Goal: Task Accomplishment & Management: Use online tool/utility

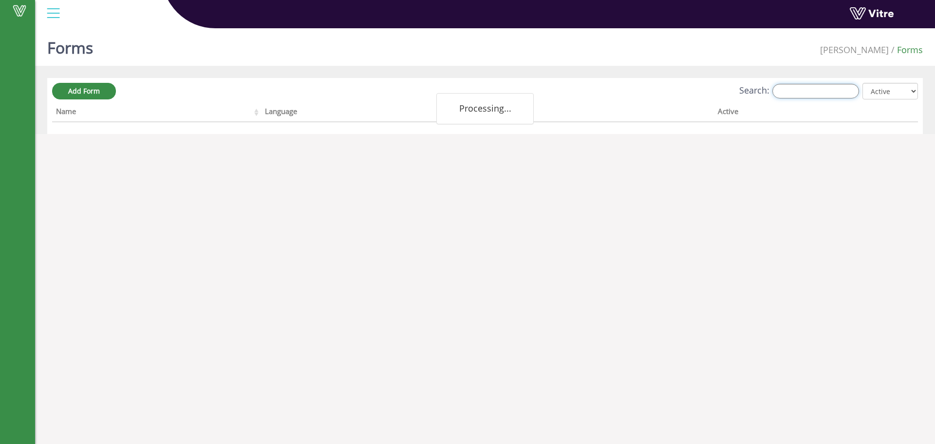
click at [804, 92] on input "Search:" at bounding box center [815, 91] width 87 height 15
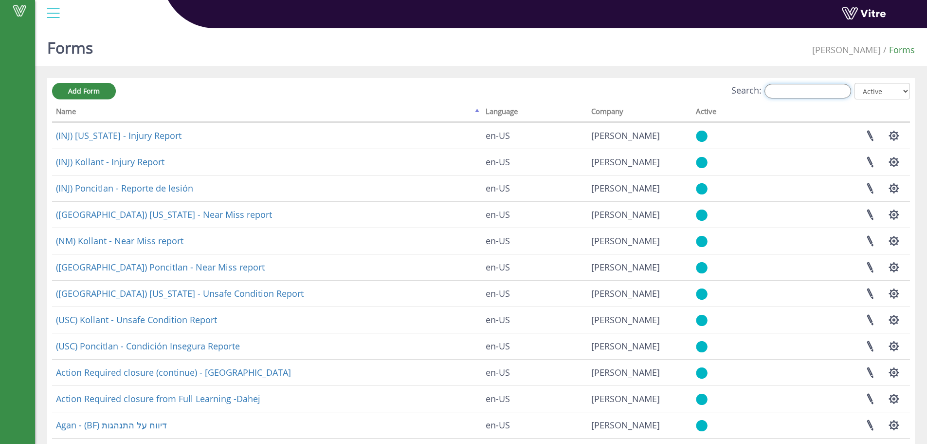
type input "A"
type input "s"
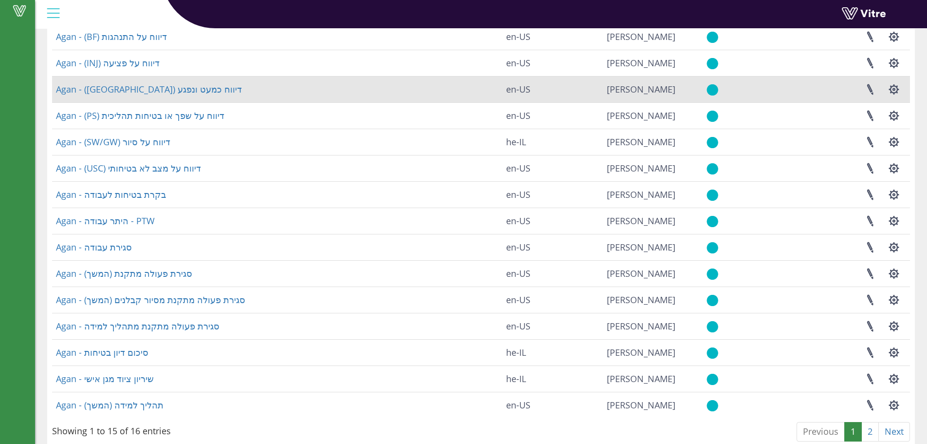
scroll to position [117, 0]
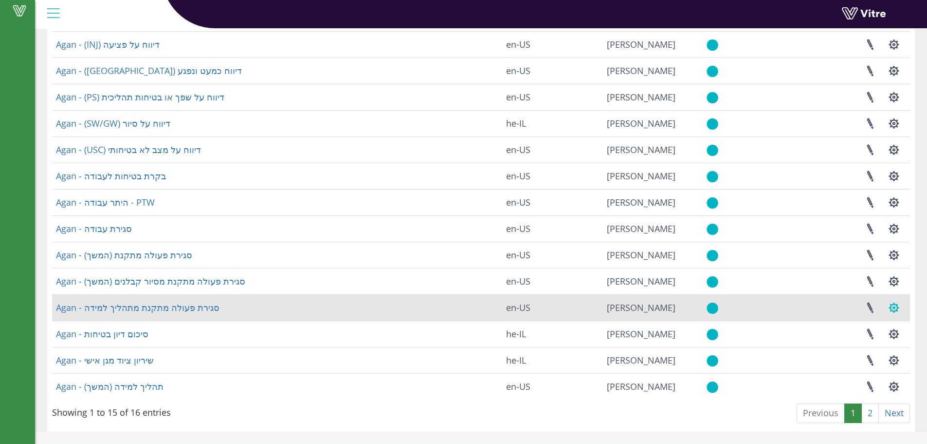
type input "ag"
click at [900, 304] on button "button" at bounding box center [894, 308] width 24 height 26
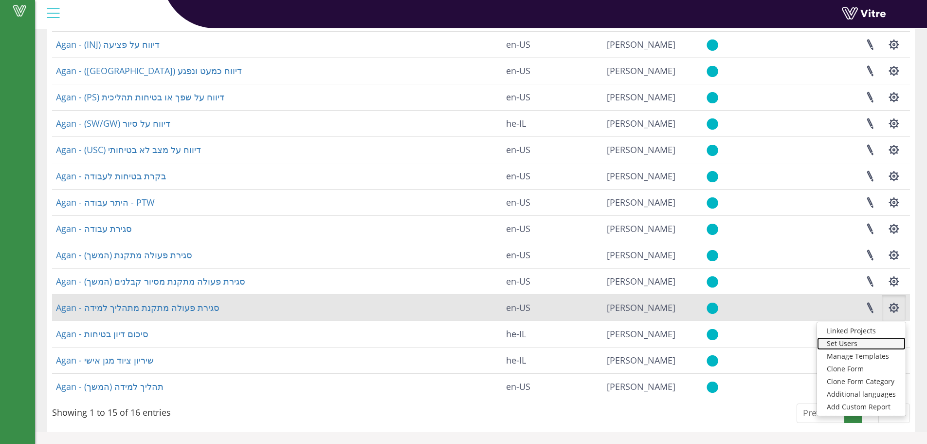
click at [846, 342] on link "Set Users" at bounding box center [861, 343] width 89 height 13
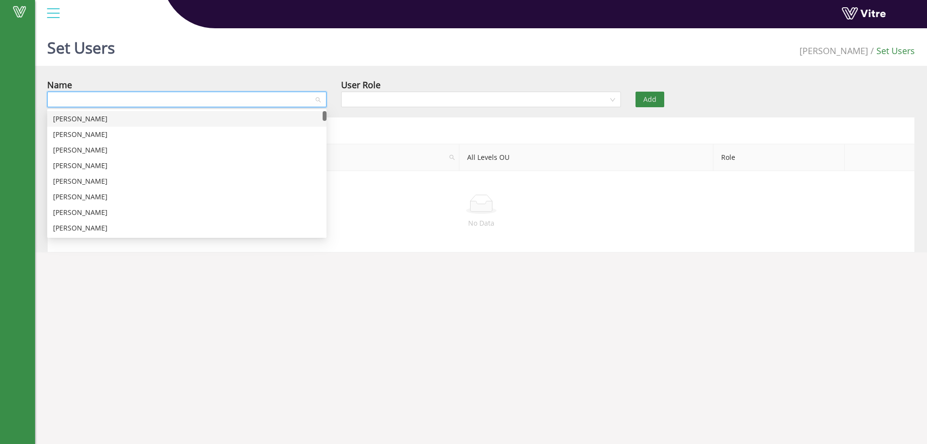
click at [186, 95] on input "search" at bounding box center [183, 99] width 261 height 15
type input "gal"
click at [117, 131] on div "Gal Galay" at bounding box center [187, 134] width 268 height 11
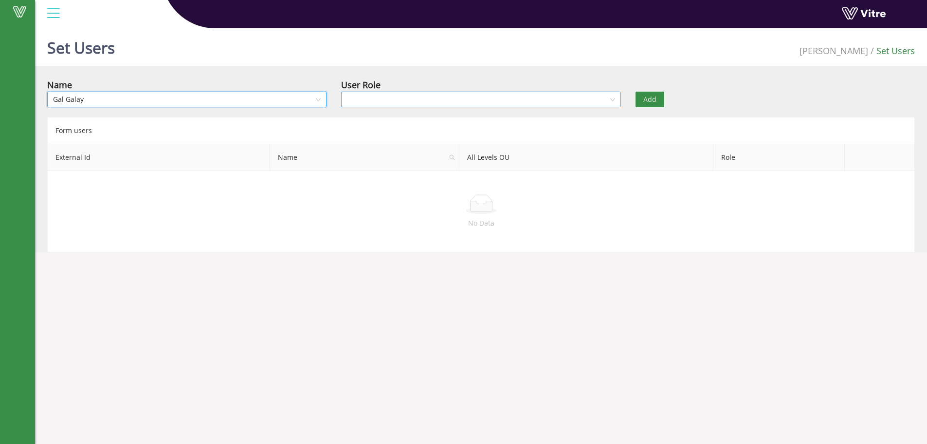
click at [353, 96] on input "search" at bounding box center [477, 99] width 261 height 15
click at [354, 120] on div "Owner" at bounding box center [481, 118] width 268 height 11
click at [651, 93] on button "Add" at bounding box center [650, 100] width 29 height 16
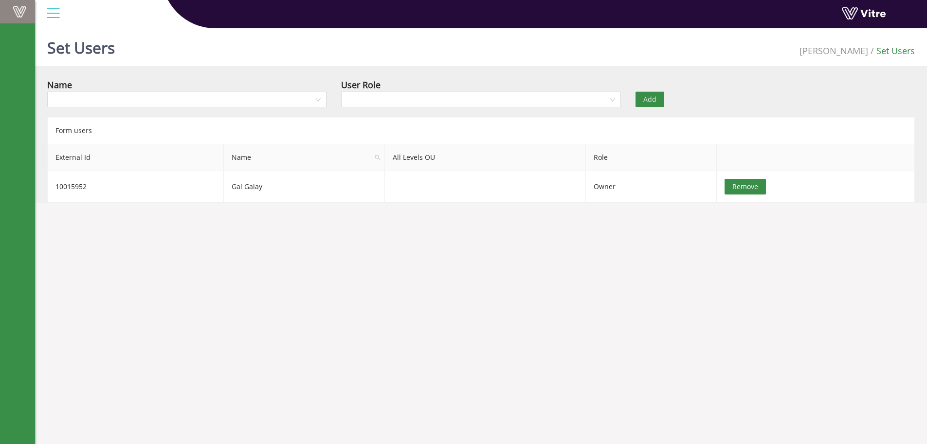
click at [32, 16] on link "Vitre" at bounding box center [17, 11] width 35 height 23
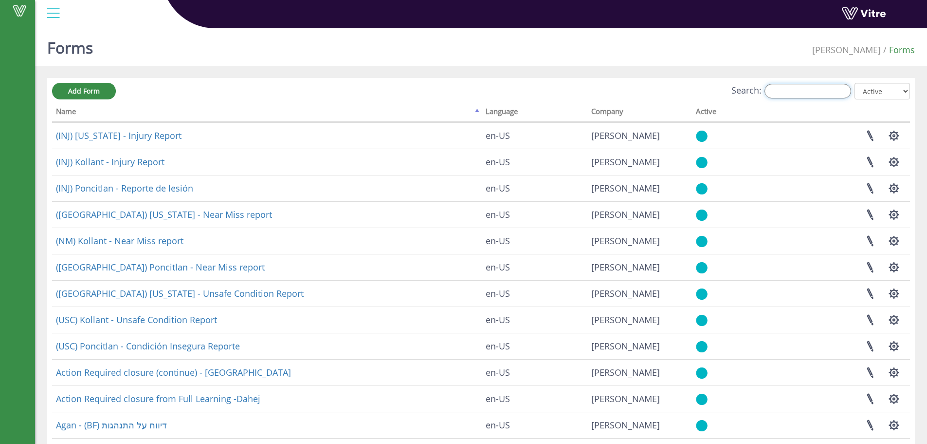
click at [833, 93] on input "Search:" at bounding box center [808, 91] width 87 height 15
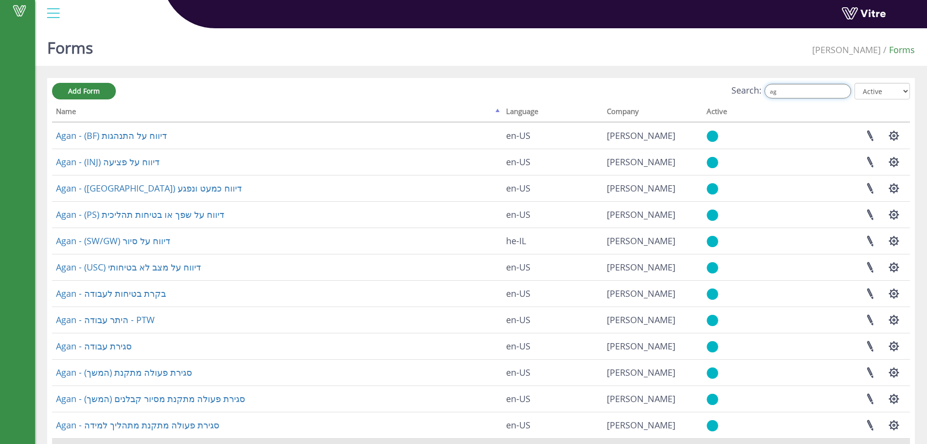
type input "ag"
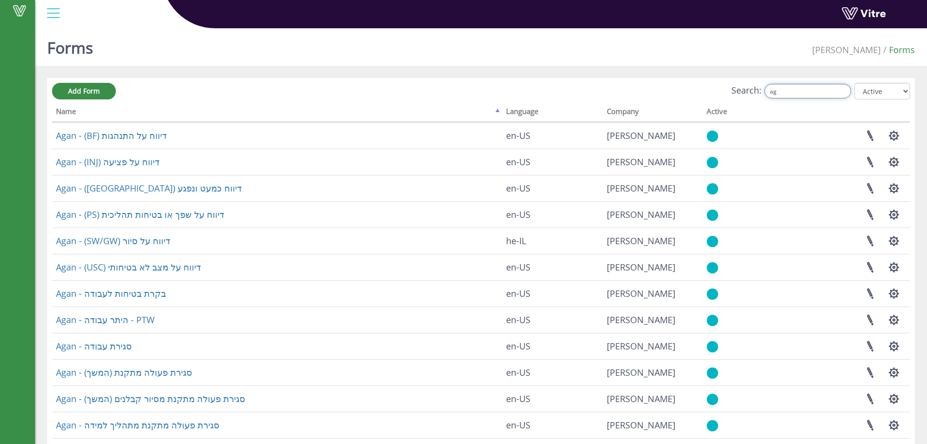
click at [847, 95] on input "ag" at bounding box center [808, 91] width 87 height 15
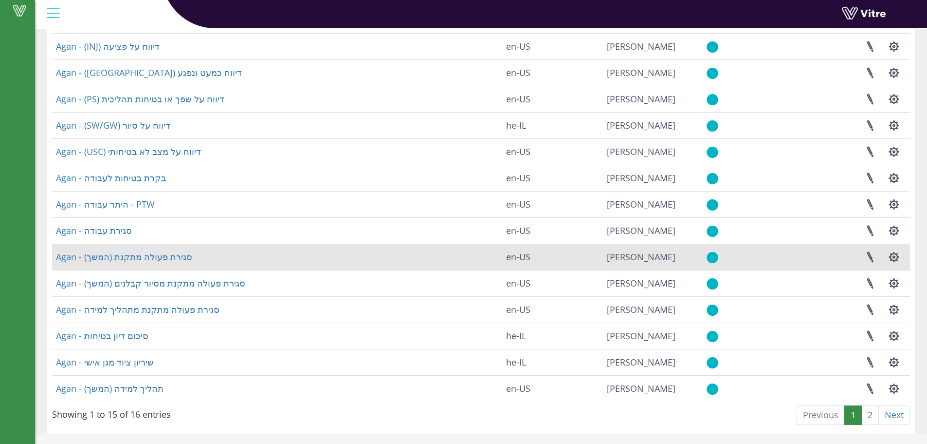
scroll to position [117, 0]
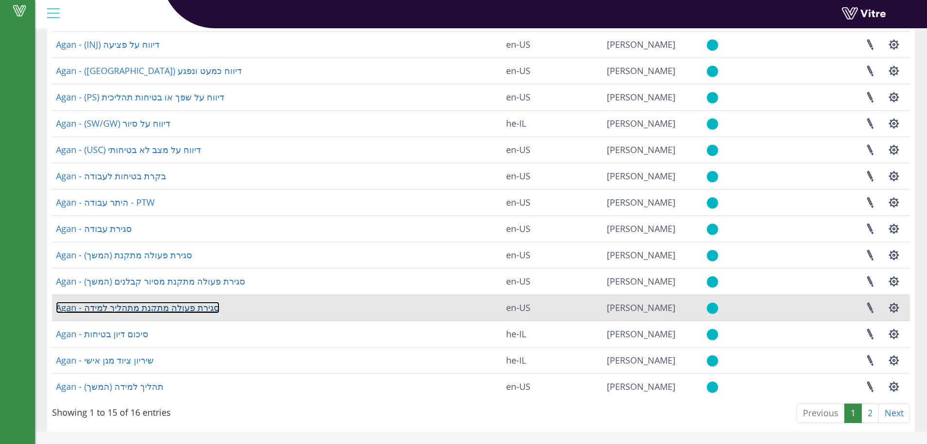
click at [129, 304] on link "Agan - סגירת פעולה מתקנת מתהליך למידה" at bounding box center [138, 307] width 164 height 12
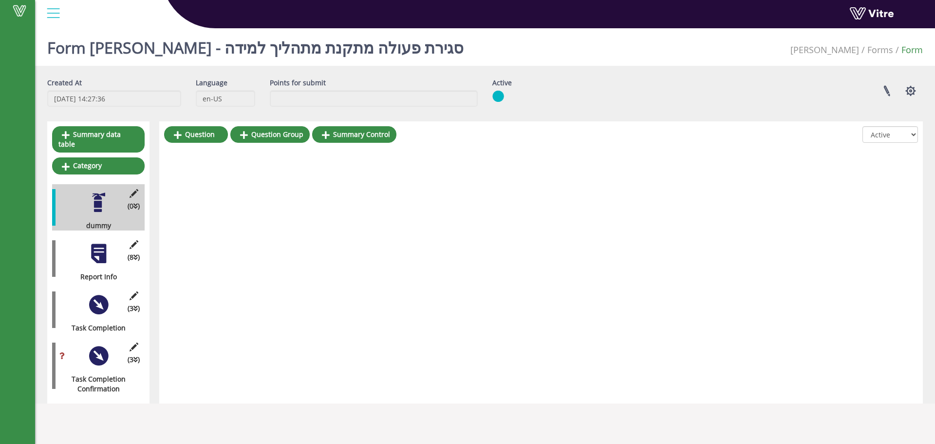
click at [102, 251] on div at bounding box center [99, 253] width 22 height 22
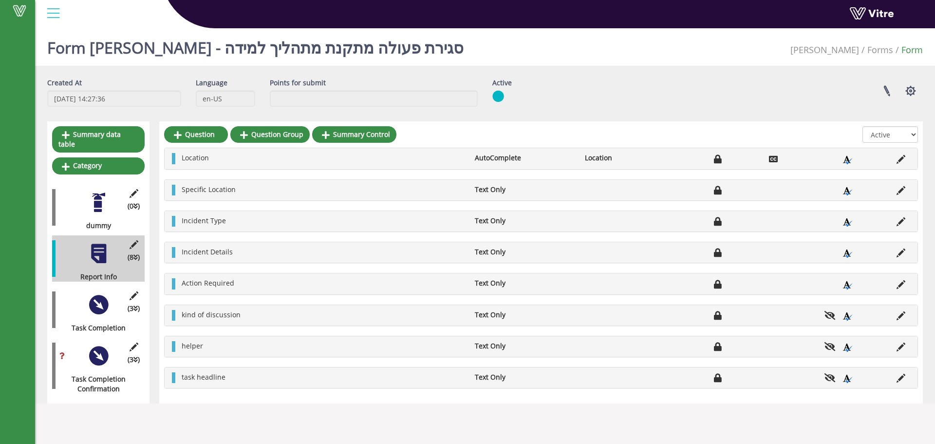
click at [104, 294] on div at bounding box center [99, 305] width 22 height 22
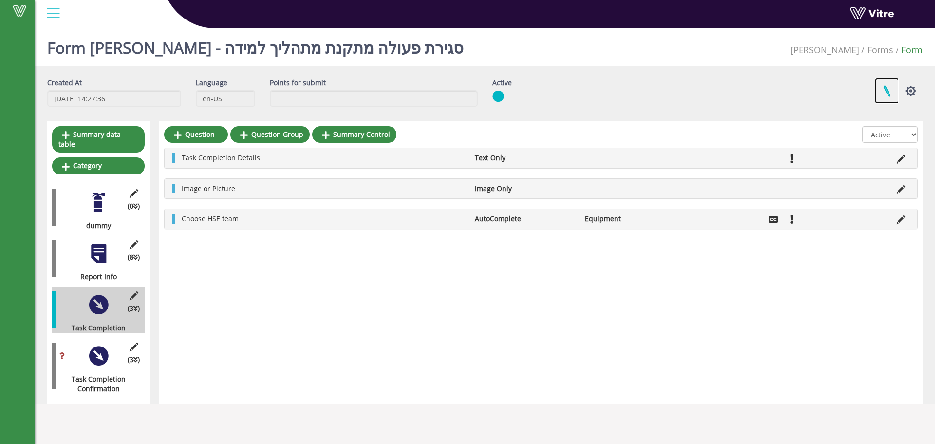
click at [885, 87] on link at bounding box center [886, 91] width 24 height 26
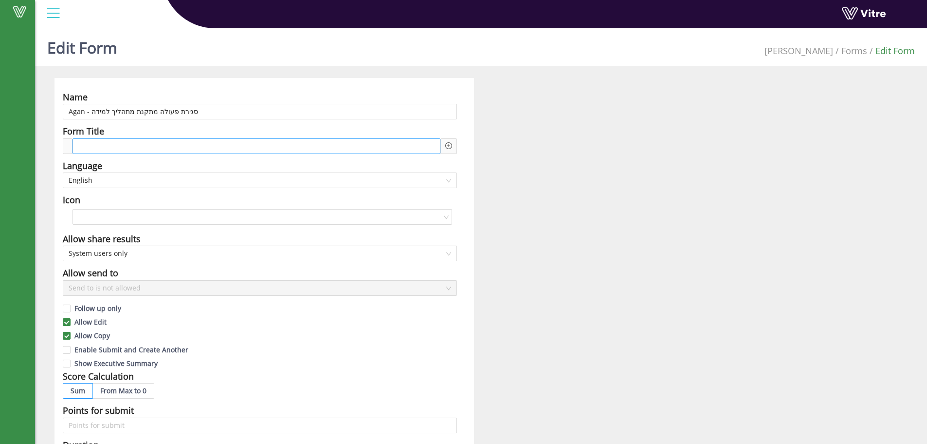
click at [160, 148] on div at bounding box center [257, 146] width 368 height 16
click at [451, 146] on icon "plus-circle" at bounding box center [448, 145] width 7 height 7
click at [499, 148] on input "search" at bounding box center [531, 153] width 119 height 15
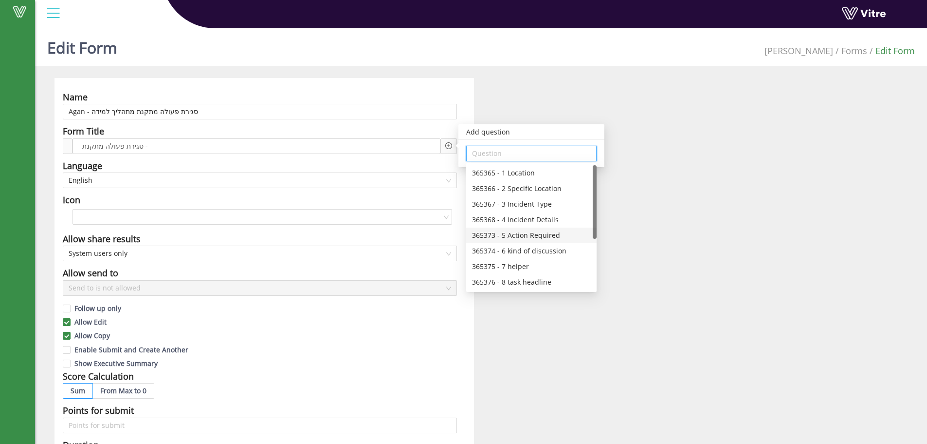
click at [542, 230] on div "365373 - 5 Action Required" at bounding box center [531, 235] width 119 height 11
type input "365373 - 5 Action Required"
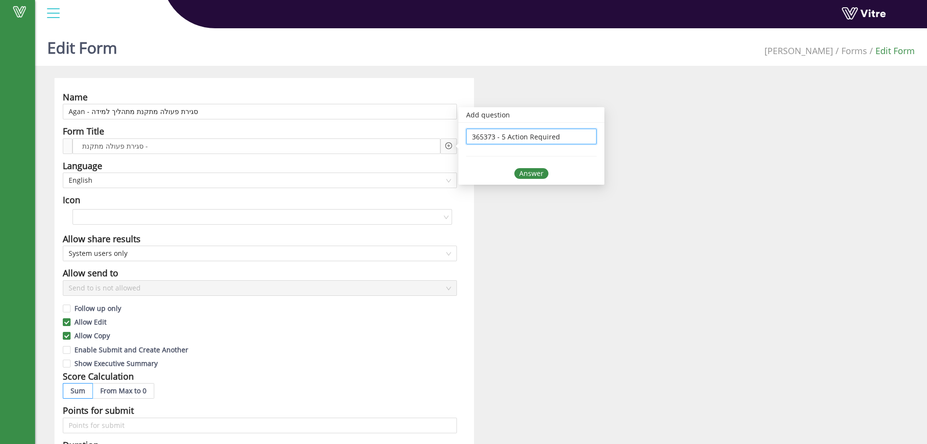
click at [537, 167] on div "365373 - 5 Action Required 365373 - 5 Action Required Answer" at bounding box center [532, 154] width 146 height 62
click at [537, 172] on div "Answer" at bounding box center [532, 173] width 34 height 11
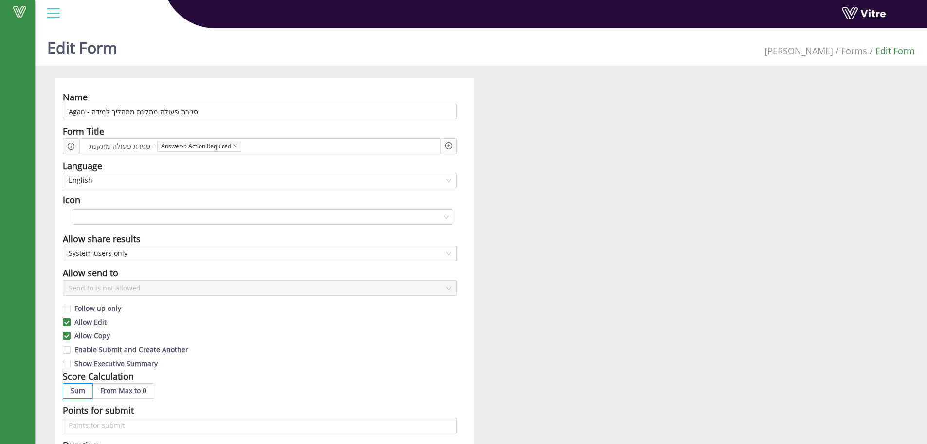
click at [550, 191] on div "Name Agan - סגירת פעולה מתקנת מתהליך למידה Form Title סגירת פעולה מתקנת - Answe…" at bounding box center [481, 421] width 868 height 687
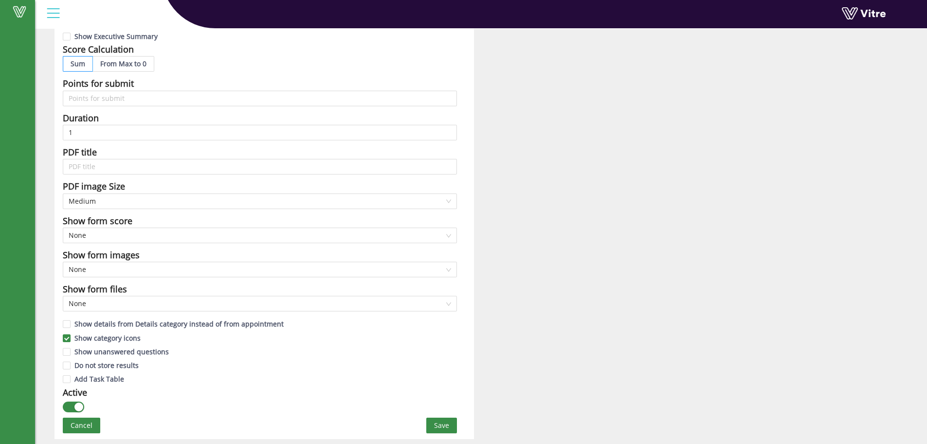
scroll to position [195, 0]
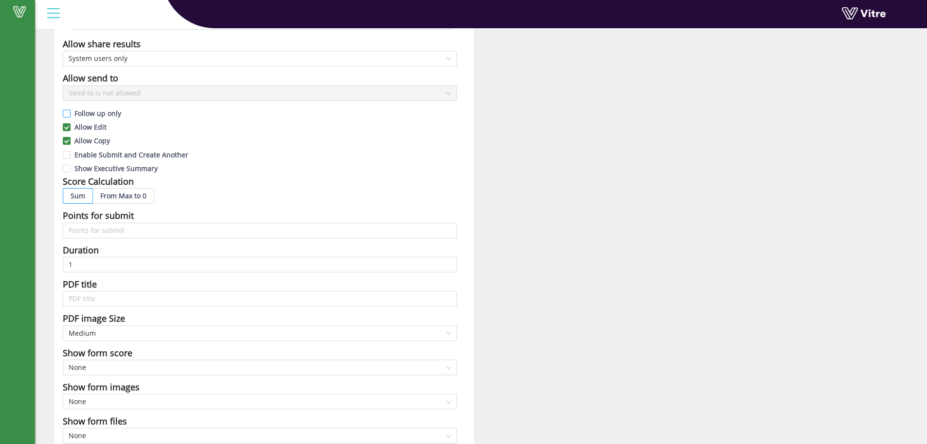
click at [77, 112] on span "Follow up only" at bounding box center [98, 113] width 55 height 9
click at [72, 112] on input "Follow up only" at bounding box center [67, 115] width 9 height 9
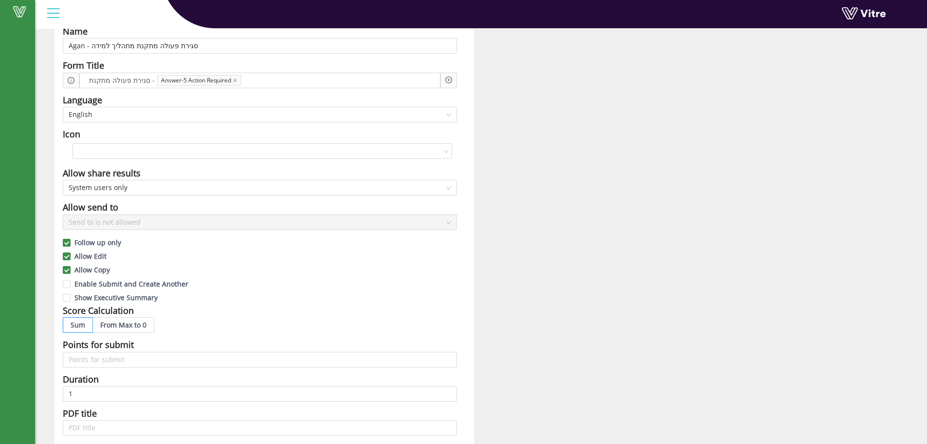
scroll to position [65, 0]
click at [105, 241] on span "Follow up only" at bounding box center [98, 243] width 55 height 9
click at [72, 241] on input "Follow up only" at bounding box center [67, 245] width 9 height 9
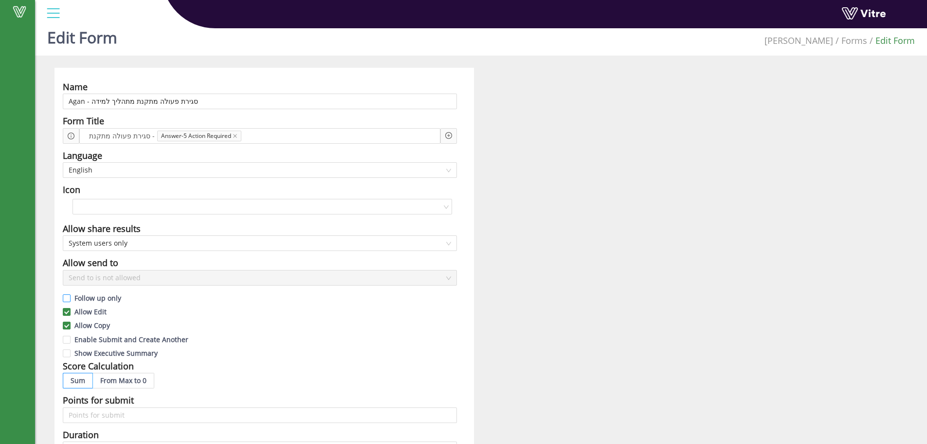
scroll to position [0, 0]
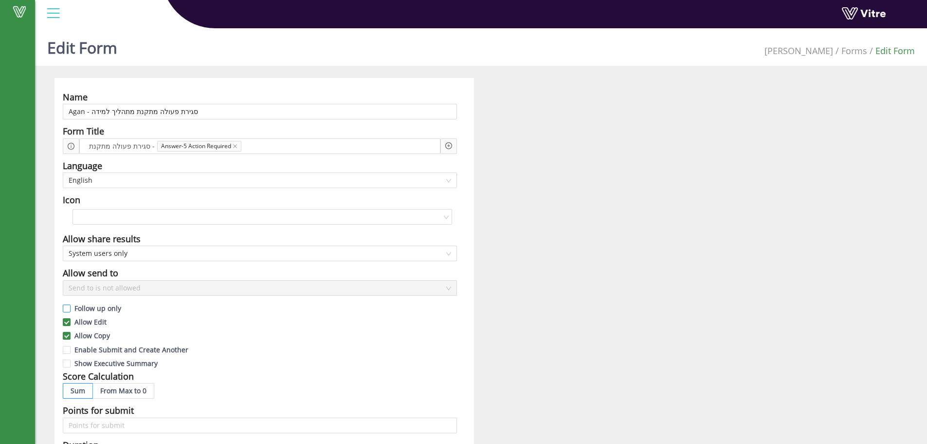
click at [82, 306] on span "Follow up only" at bounding box center [98, 307] width 55 height 9
click at [72, 306] on input "Follow up only" at bounding box center [67, 310] width 9 height 9
checkbox input "true"
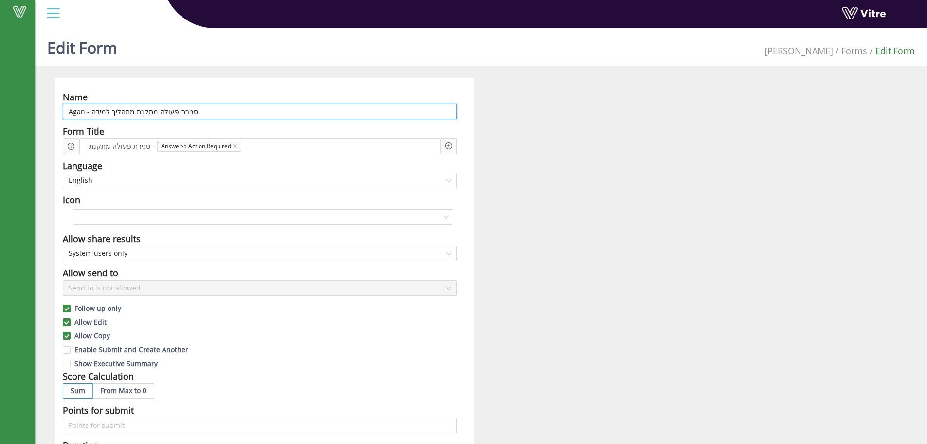
click at [236, 111] on input "Agan - סגירת פעולה מתקנת מתהליך למידה" at bounding box center [260, 112] width 394 height 16
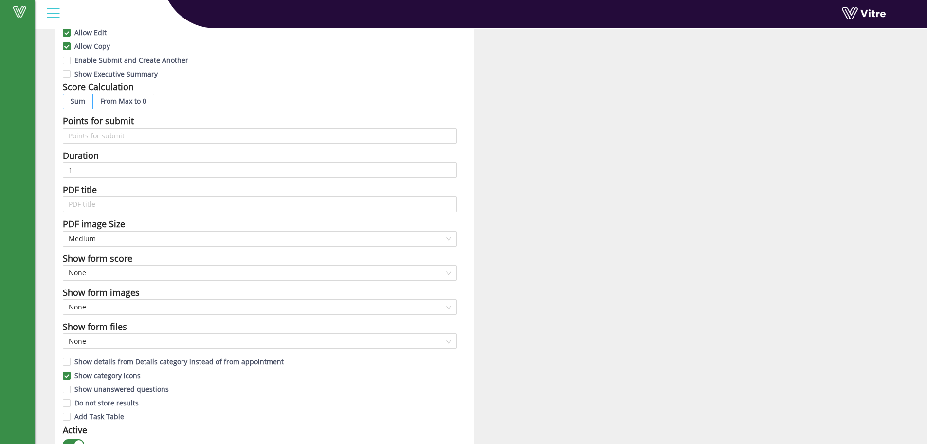
scroll to position [389, 0]
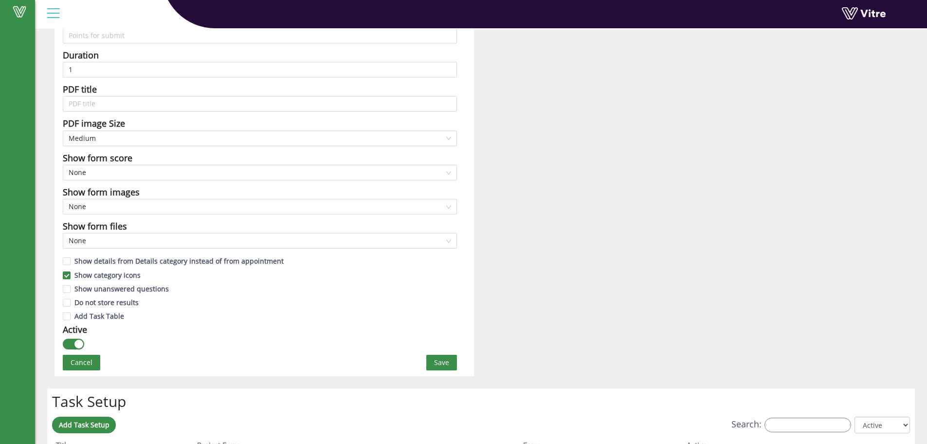
click at [430, 358] on button "Save" at bounding box center [441, 362] width 31 height 16
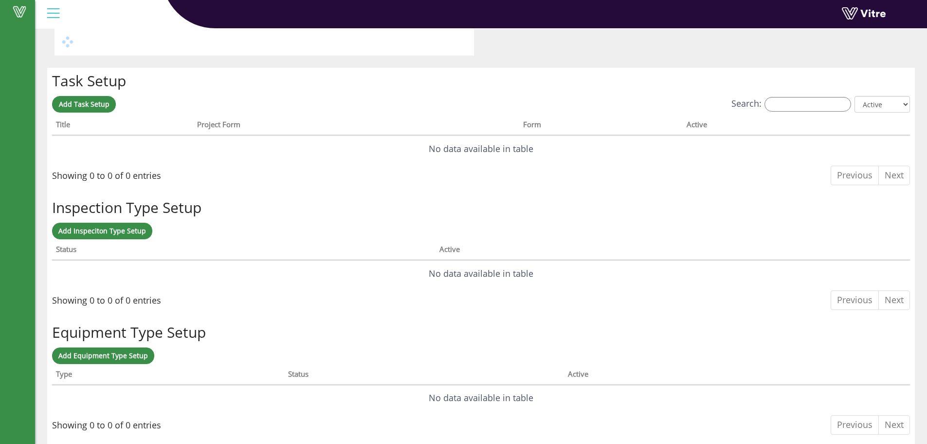
scroll to position [0, 0]
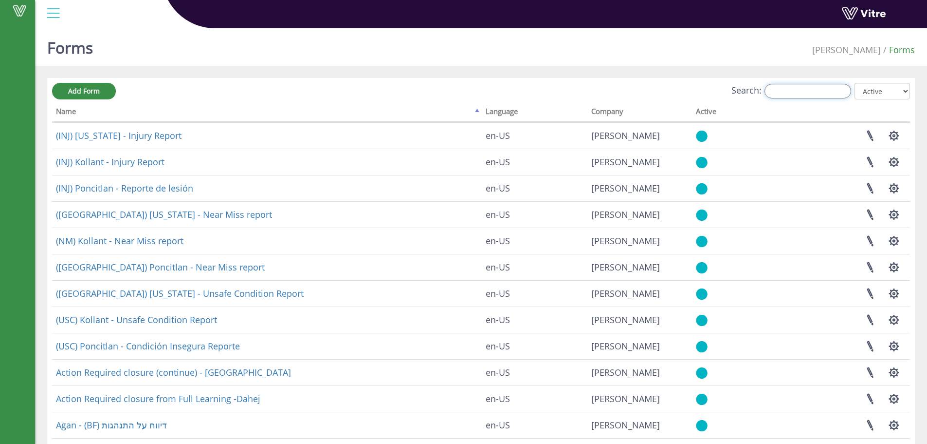
drag, startPoint x: 832, startPoint y: 95, endPoint x: 819, endPoint y: 86, distance: 16.0
click at [832, 95] on input "Search:" at bounding box center [808, 91] width 87 height 15
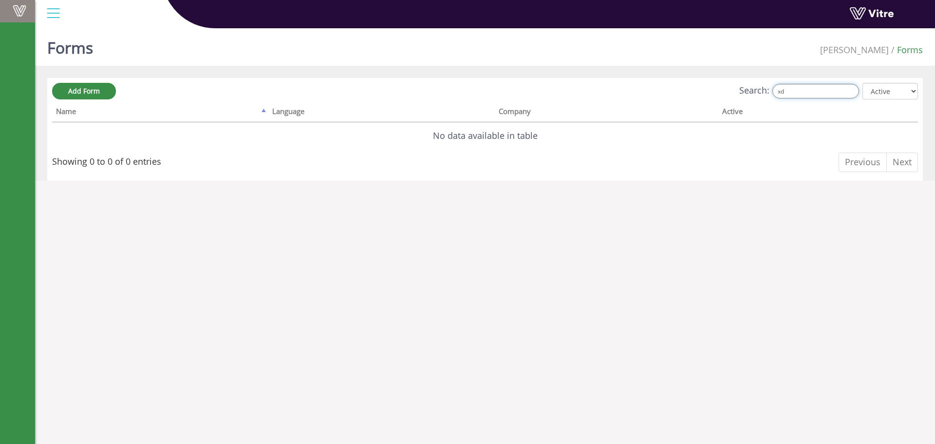
type input "x"
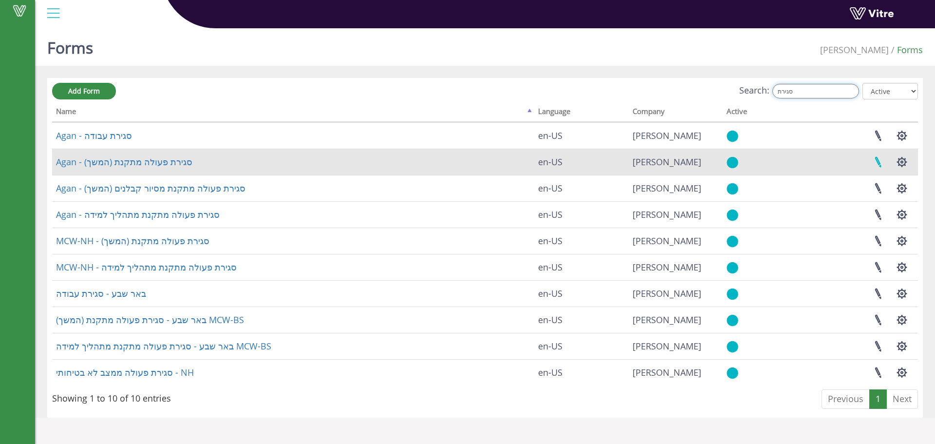
type input "סגירת"
click at [885, 164] on link at bounding box center [878, 162] width 24 height 26
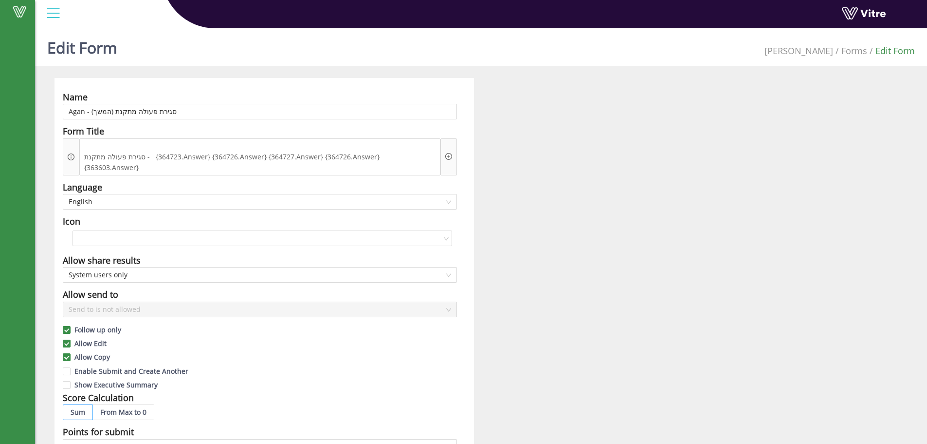
click at [452, 153] on icon "plus-circle" at bounding box center [448, 156] width 7 height 7
click at [481, 152] on input "search" at bounding box center [531, 153] width 119 height 15
drag, startPoint x: 267, startPoint y: 150, endPoint x: 207, endPoint y: 145, distance: 60.2
click at [267, 151] on span "סגירת פעולה מתקנת - {364723.Answer} {364726.Answer} {364727.Answer} {364726.Ans…" at bounding box center [260, 161] width 356 height 21
click at [169, 151] on span "סגירת פעולה מתקנת - {364723.Answer} {364726.Answer} {364727.Answer} {364726.Ans…" at bounding box center [260, 161] width 356 height 21
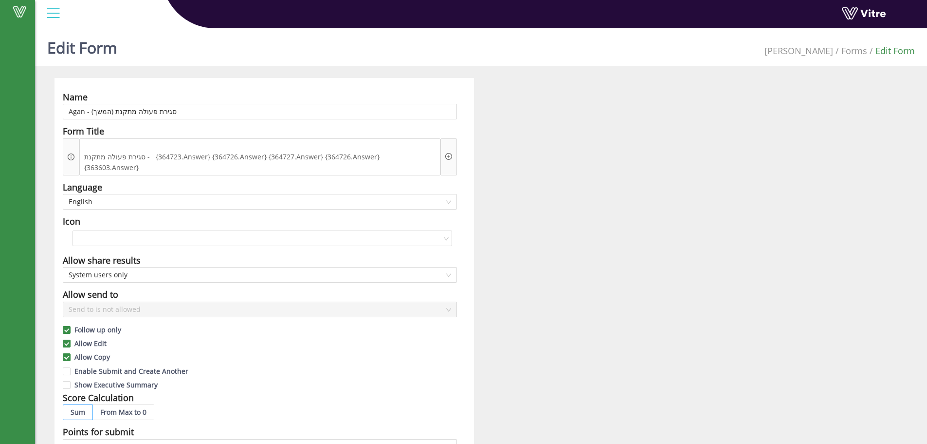
click at [446, 153] on icon "plus-circle" at bounding box center [448, 156] width 7 height 7
click at [487, 157] on input "search" at bounding box center [531, 153] width 119 height 15
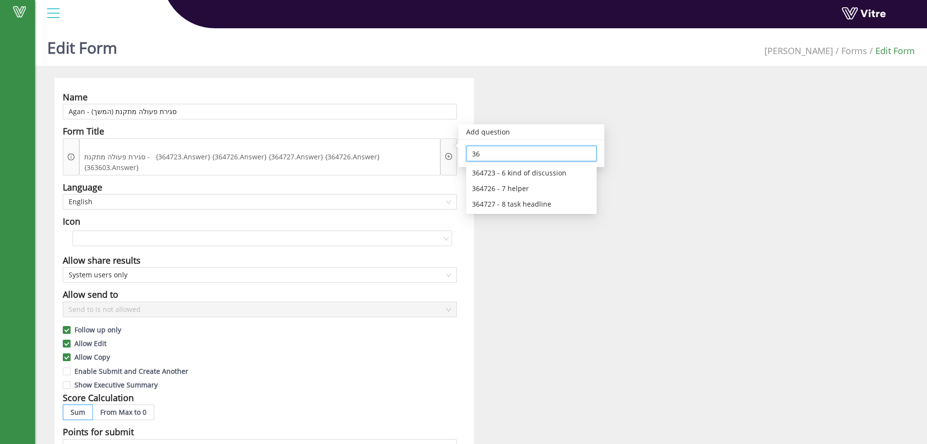
type input "3"
type input "6"
type input "3"
type input "363603"
click at [519, 153] on input "363603" at bounding box center [531, 153] width 119 height 15
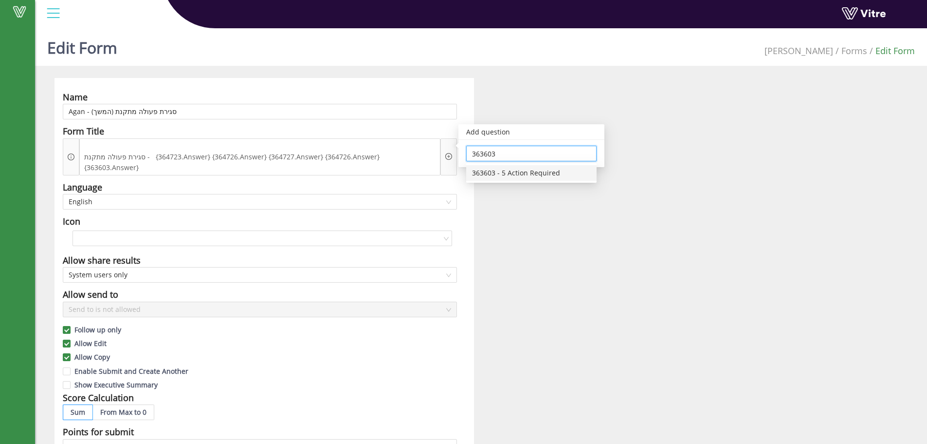
click at [519, 153] on input "363603" at bounding box center [531, 153] width 119 height 15
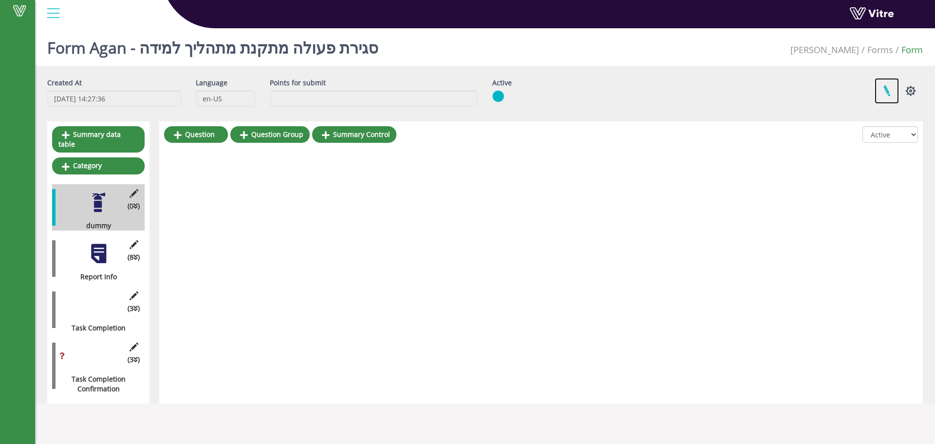
click at [888, 96] on link at bounding box center [886, 91] width 24 height 26
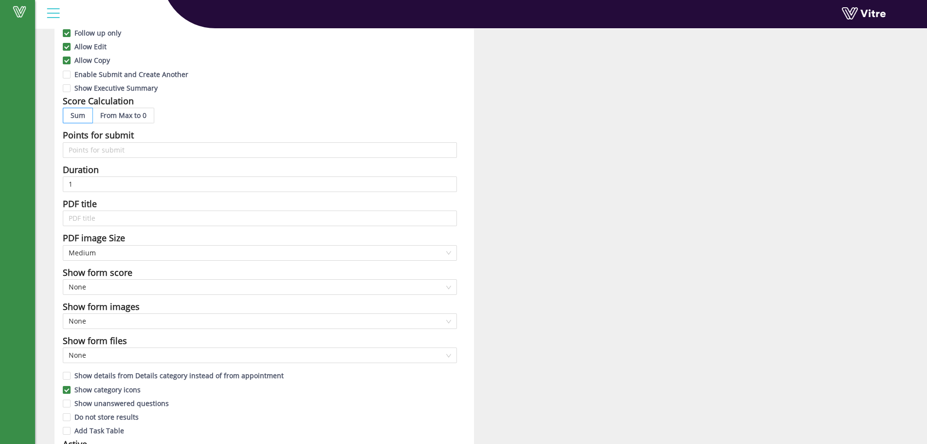
scroll to position [130, 0]
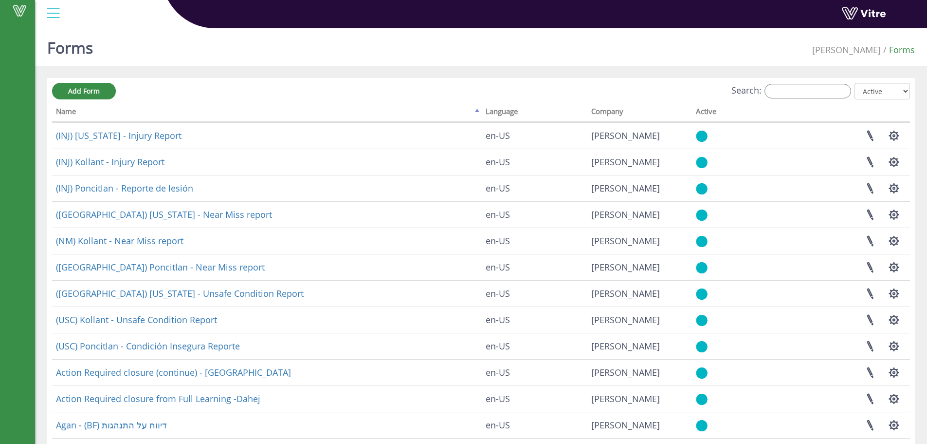
click at [840, 99] on div "Search: All Active Not Active" at bounding box center [481, 92] width 858 height 18
click at [839, 97] on input "Search:" at bounding box center [808, 91] width 87 height 15
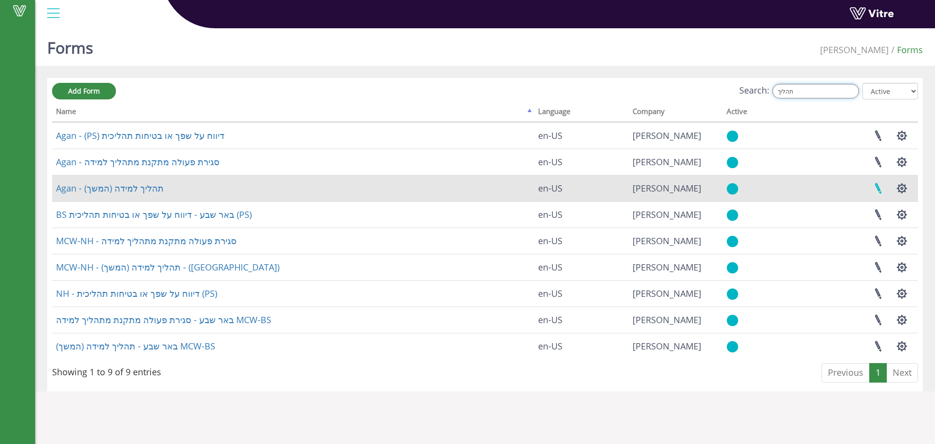
type input "תהליך"
click at [873, 187] on link at bounding box center [878, 188] width 24 height 26
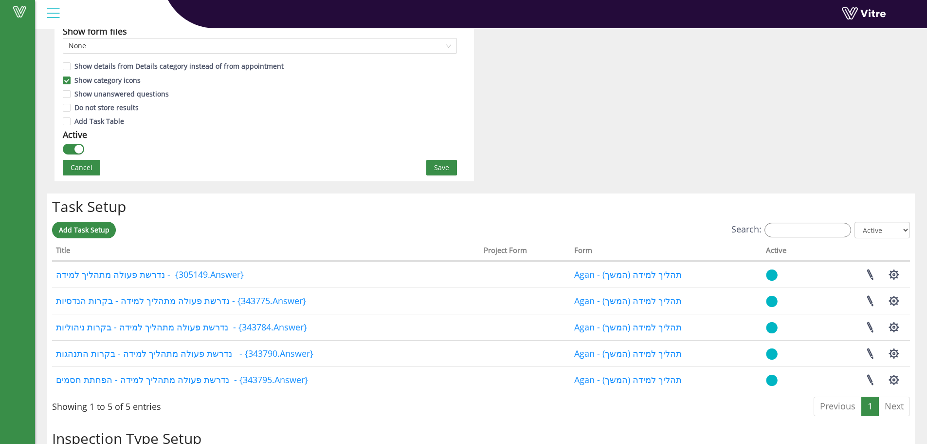
scroll to position [649, 0]
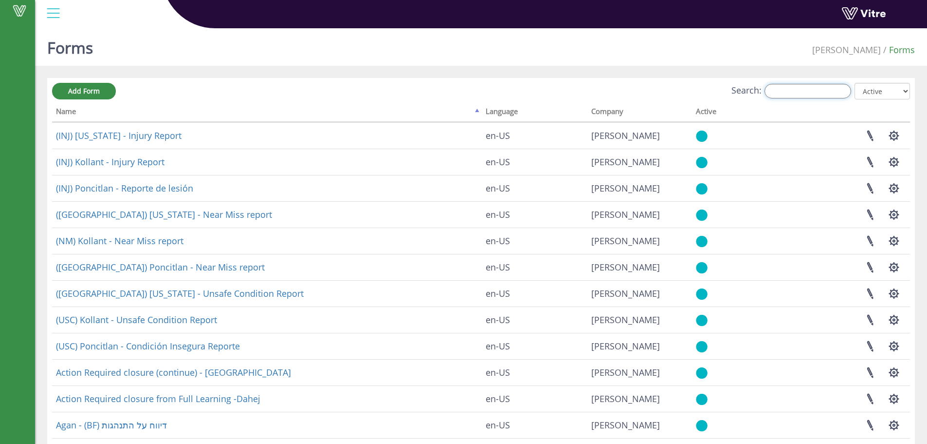
click at [798, 85] on input "Search:" at bounding box center [808, 91] width 87 height 15
type input "כ"
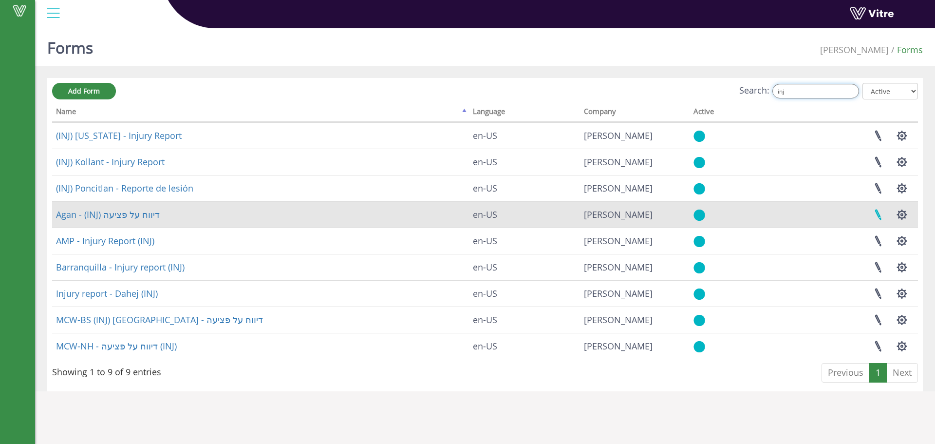
type input "inj"
click at [877, 210] on link at bounding box center [878, 215] width 24 height 26
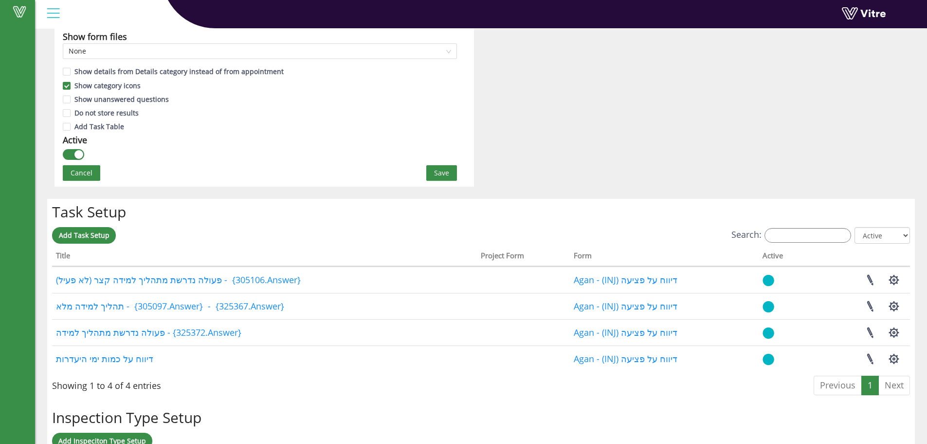
scroll to position [584, 0]
